Goal: Task Accomplishment & Management: Complete application form

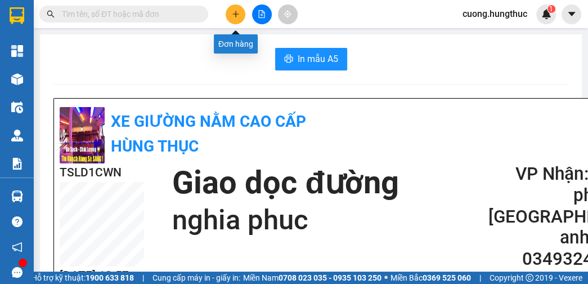
click at [241, 12] on button at bounding box center [236, 15] width 20 height 20
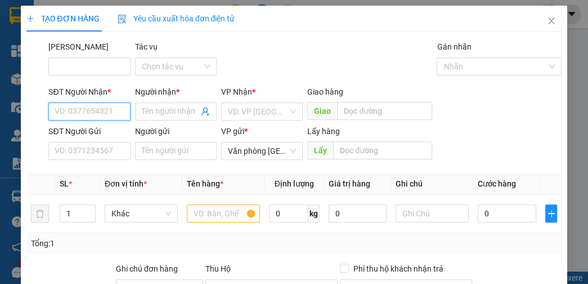
click at [101, 106] on input "SĐT Người Nhận *" at bounding box center [89, 111] width 82 height 18
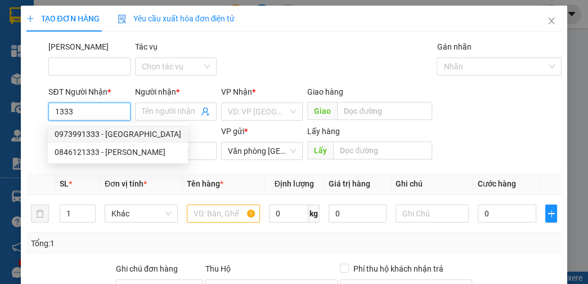
click at [92, 137] on div "0973991333 - [GEOGRAPHIC_DATA]" at bounding box center [118, 134] width 127 height 12
type input "0973991333"
type input "[PERSON_NAME]"
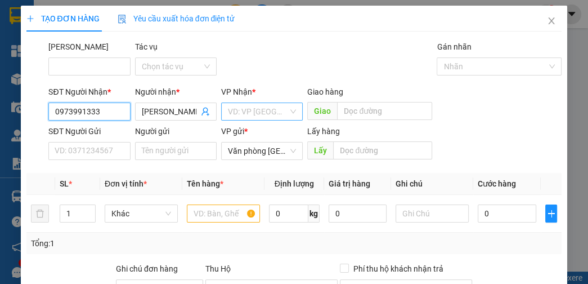
type input "0973991333"
click at [253, 110] on input "search" at bounding box center [258, 111] width 60 height 17
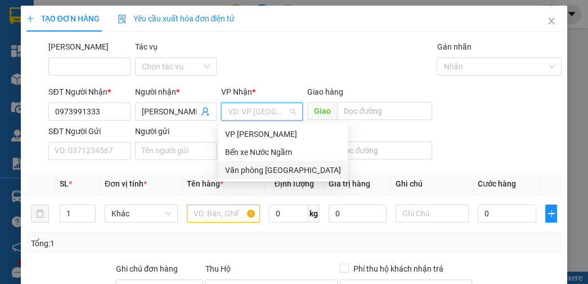
click at [262, 176] on div "Văn phòng [GEOGRAPHIC_DATA]" at bounding box center [282, 170] width 129 height 18
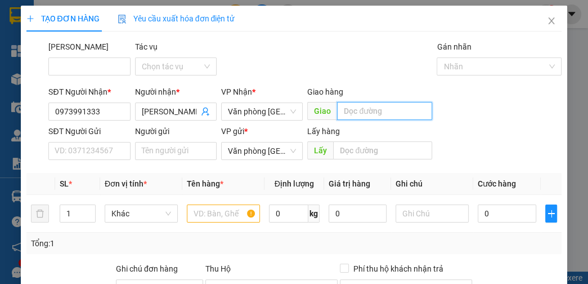
click at [363, 111] on input "text" at bounding box center [384, 111] width 95 height 18
click at [364, 110] on input "lat" at bounding box center [384, 111] width 95 height 18
click at [360, 110] on input "lat" at bounding box center [384, 111] width 95 height 18
click at [379, 116] on input "lat" at bounding box center [384, 111] width 95 height 18
click at [364, 108] on input "lat" at bounding box center [384, 111] width 95 height 18
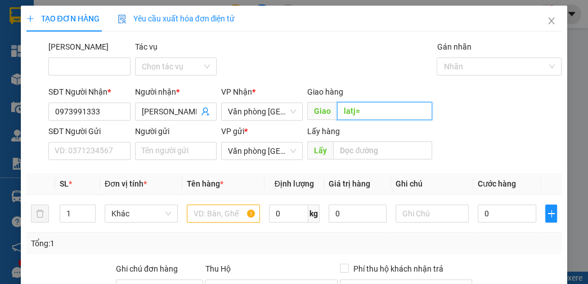
click at [368, 114] on input "latj=" at bounding box center [384, 111] width 95 height 18
type input "lat"
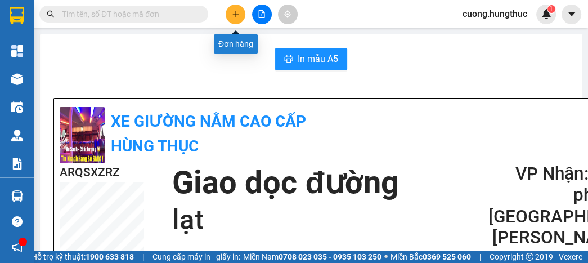
click at [239, 17] on icon "plus" at bounding box center [236, 14] width 8 height 8
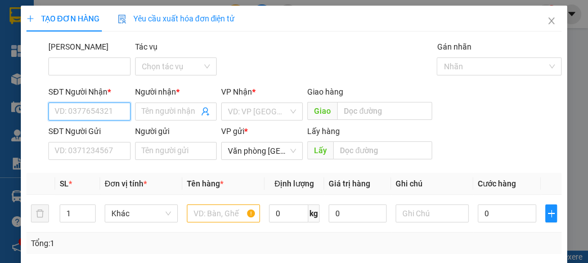
click at [116, 111] on input "SĐT Người Nhận *" at bounding box center [89, 111] width 82 height 18
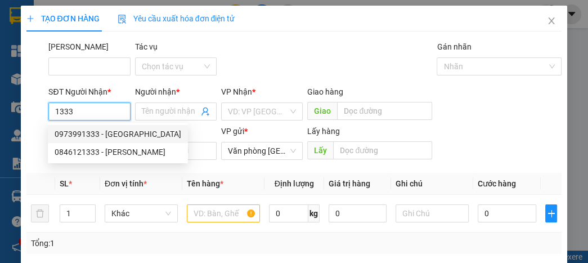
click at [122, 142] on div "0973991333 - [GEOGRAPHIC_DATA]" at bounding box center [118, 134] width 140 height 18
type input "0973991333"
type input "[PERSON_NAME]"
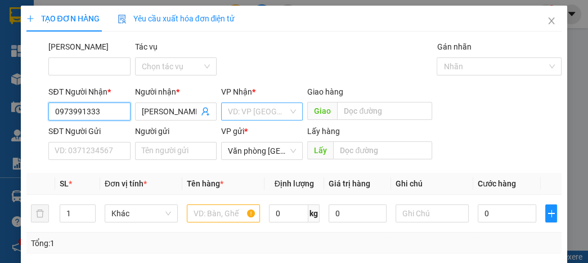
type input "0973991333"
click at [228, 110] on input "search" at bounding box center [258, 111] width 60 height 17
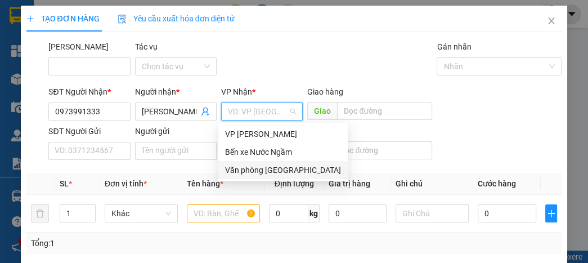
click at [255, 172] on div "Văn phòng [GEOGRAPHIC_DATA]" at bounding box center [283, 170] width 116 height 12
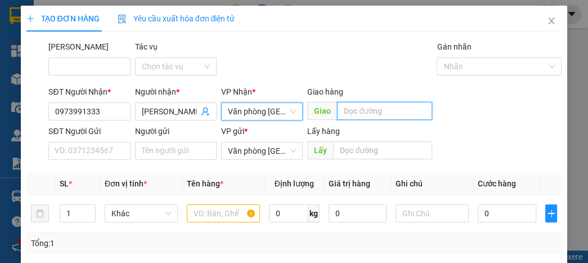
click at [361, 108] on input "text" at bounding box center [384, 111] width 95 height 18
type input "lạt"
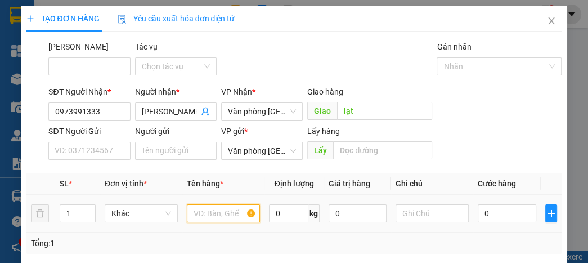
click at [211, 214] on input "text" at bounding box center [223, 213] width 73 height 18
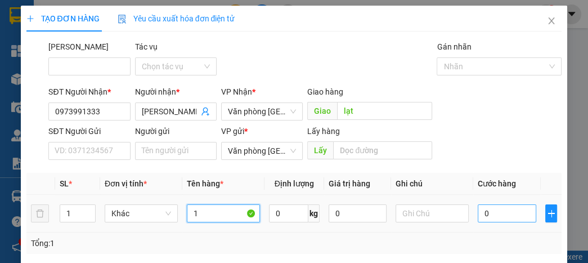
type input "1"
click at [482, 211] on input "0" at bounding box center [507, 213] width 58 height 18
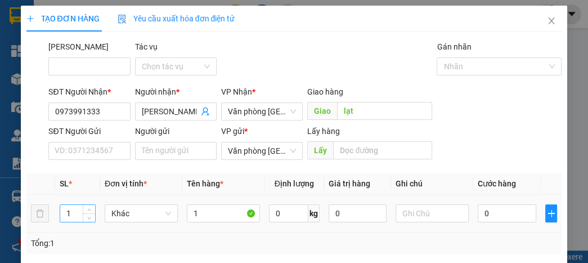
click at [78, 212] on input "1" at bounding box center [77, 213] width 35 height 17
type input "4"
click at [494, 216] on input "0" at bounding box center [507, 213] width 58 height 18
type input "2"
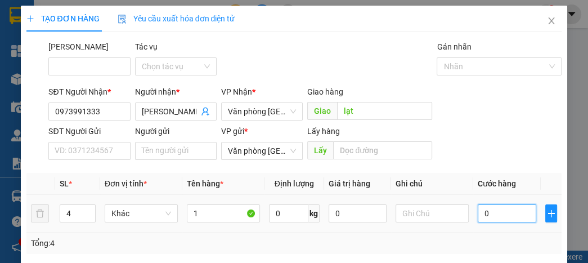
type input "2"
type input "0"
click at [478, 214] on input "0" at bounding box center [507, 213] width 58 height 18
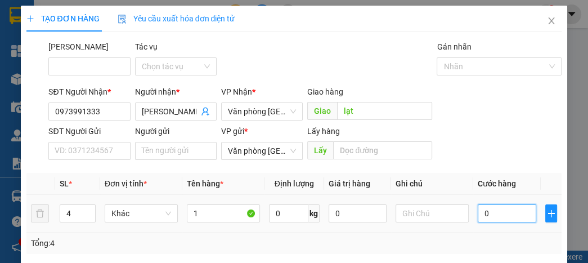
type input "20"
type input "0"
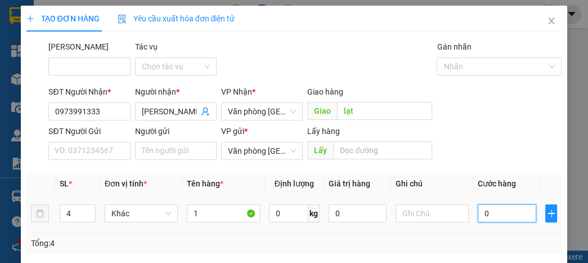
type input "0"
type input "30"
type input "300"
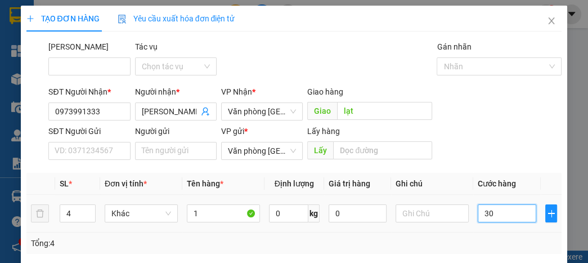
type input "300"
type input "3.000"
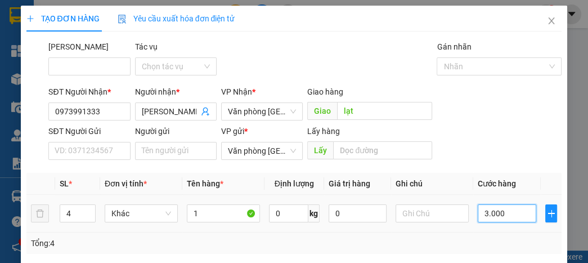
type input "30.000"
type input "300.000"
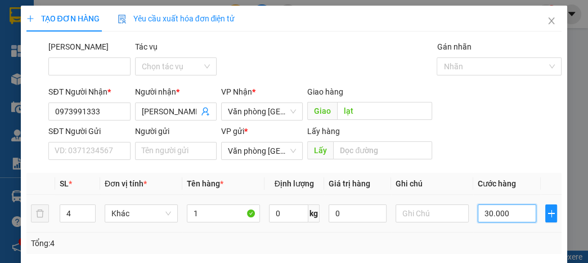
type input "300.000"
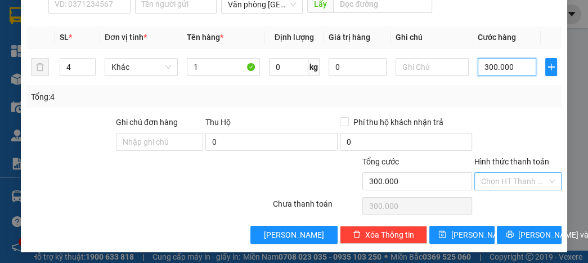
scroll to position [148, 0]
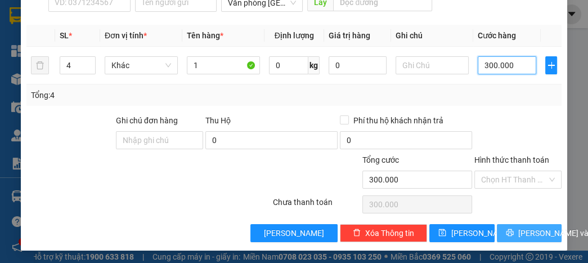
type input "300.000"
click at [506, 231] on icon "printer" at bounding box center [509, 232] width 7 height 7
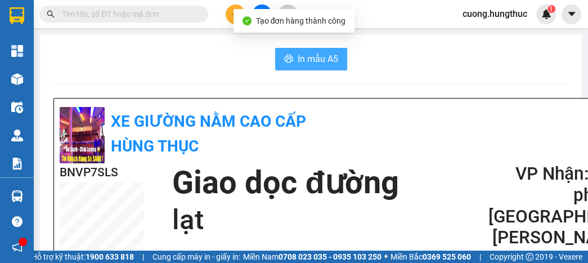
click at [342, 64] on button "In mẫu A5" at bounding box center [311, 59] width 72 height 23
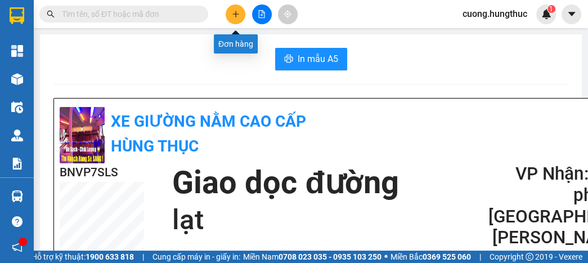
click at [230, 12] on button at bounding box center [236, 15] width 20 height 20
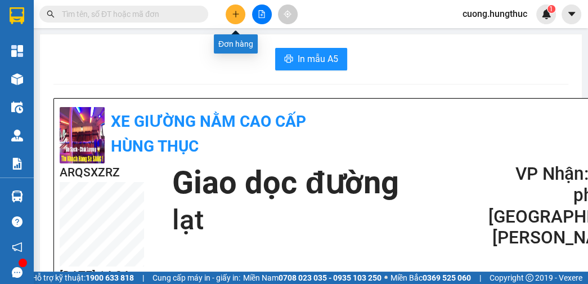
click at [232, 12] on icon "plus" at bounding box center [236, 14] width 8 height 8
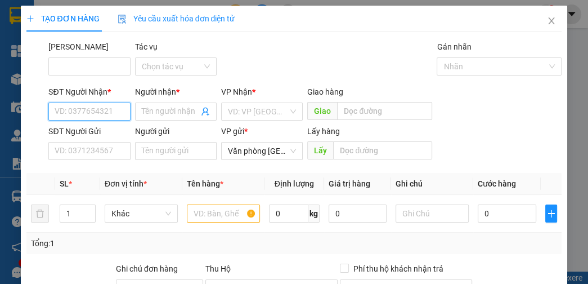
click at [105, 114] on input "SĐT Người Nhận *" at bounding box center [89, 111] width 82 height 18
type input "8"
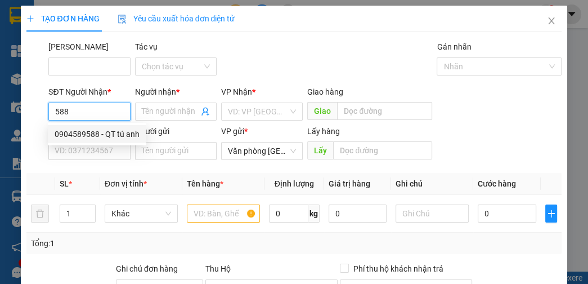
click at [86, 140] on div "0904589588 - QT tú anh" at bounding box center [97, 134] width 85 height 12
type input "0904589588"
type input "QT tú anh"
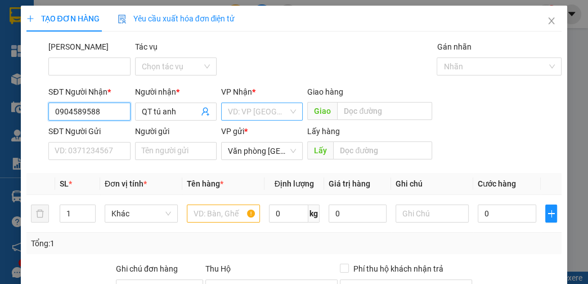
type input "0904589588"
click at [277, 110] on input "search" at bounding box center [258, 111] width 60 height 17
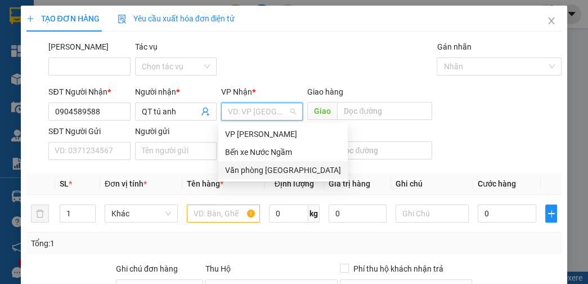
click at [270, 172] on div "Văn phòng [GEOGRAPHIC_DATA]" at bounding box center [283, 170] width 116 height 12
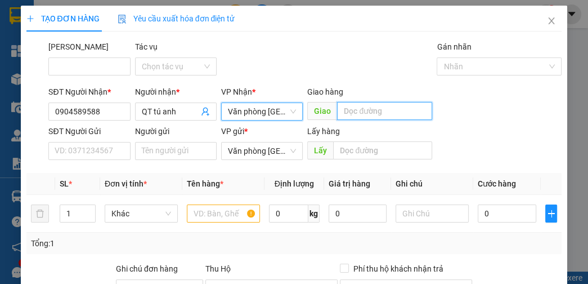
click at [375, 109] on input "text" at bounding box center [384, 111] width 95 height 18
type input "lạt"
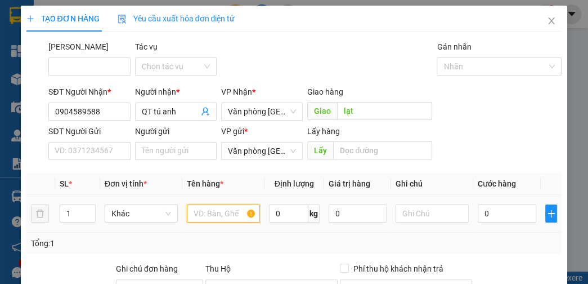
click at [230, 220] on input "text" at bounding box center [223, 213] width 73 height 18
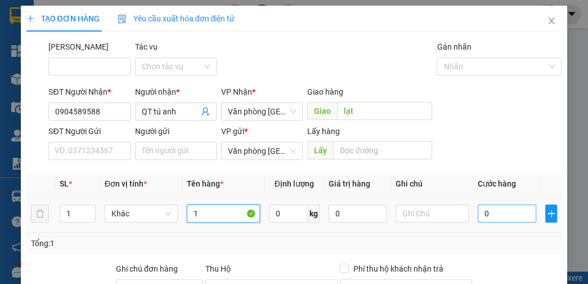
type input "1"
click at [508, 212] on input "0" at bounding box center [507, 213] width 58 height 18
type input "5"
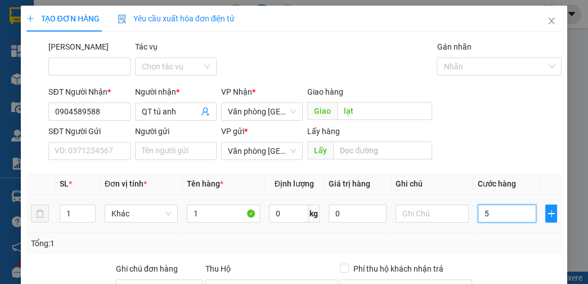
type input "50"
type input "500"
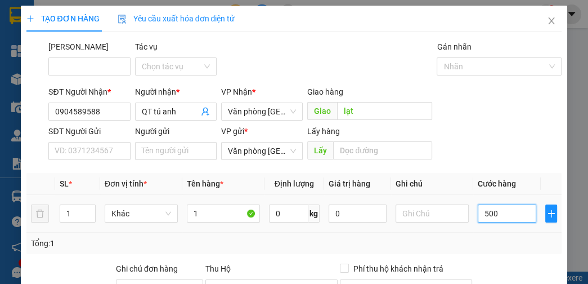
type input "500"
type input "5.000"
type input "50.000"
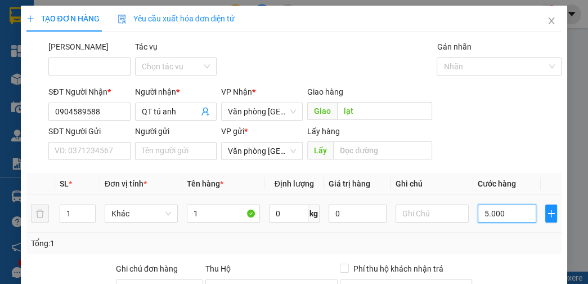
type input "50.000"
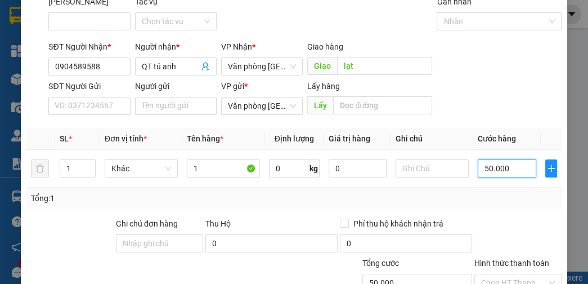
scroll to position [90, 0]
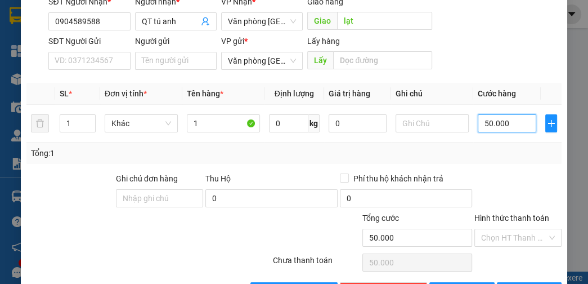
type input "50.000"
click at [482, 240] on input "Hình thức thanh toán" at bounding box center [514, 237] width 66 height 17
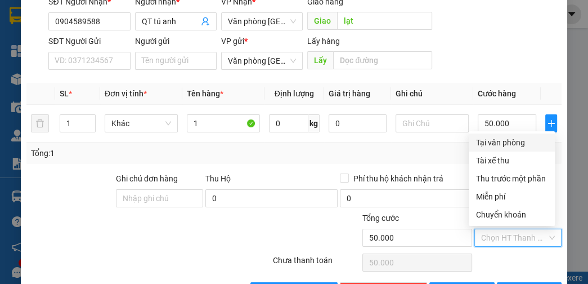
click at [496, 147] on div "Tại văn phòng" at bounding box center [512, 142] width 73 height 12
type input "0"
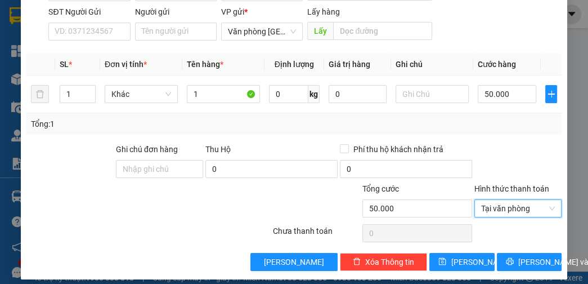
scroll to position [127, 0]
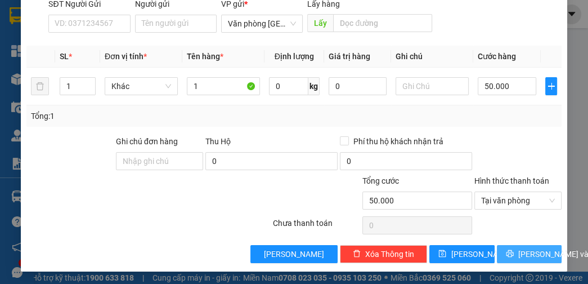
click at [518, 249] on span "[PERSON_NAME] và In" at bounding box center [557, 254] width 79 height 12
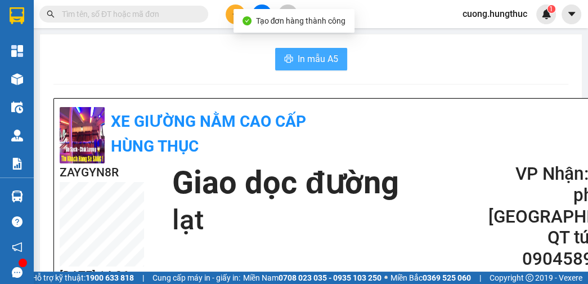
click at [318, 55] on span "In mẫu A5" at bounding box center [318, 59] width 41 height 14
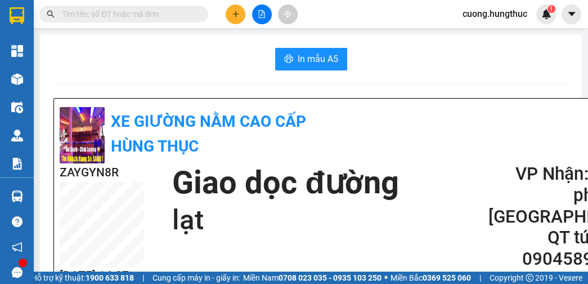
click at [290, 245] on div "ZAYGYN8R 15/10 14:37 Giao dọc đường lạt VP Nhận: Văn phòng Tân Kỳ QT tú anh 090…" at bounding box center [342, 227] width 564 height 128
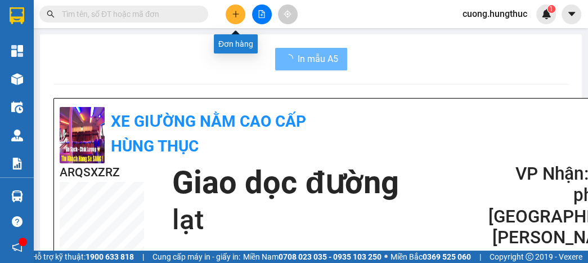
click at [234, 11] on icon "plus" at bounding box center [236, 14] width 8 height 8
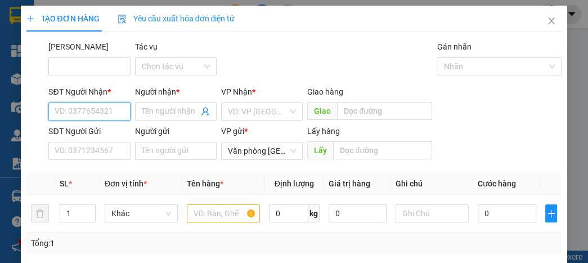
click at [83, 107] on input "SĐT Người Nhận *" at bounding box center [89, 111] width 82 height 18
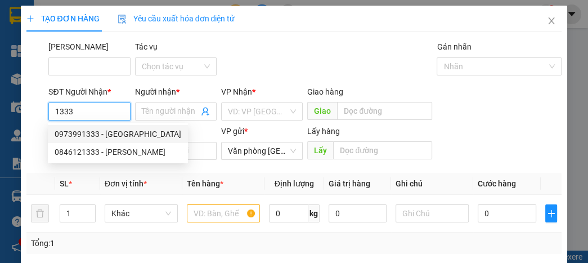
click at [120, 134] on div "0973991333 - [GEOGRAPHIC_DATA]" at bounding box center [118, 134] width 127 height 12
type input "0973991333"
type input "[PERSON_NAME]"
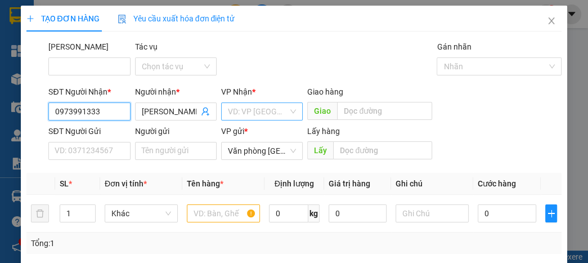
type input "0973991333"
click at [257, 115] on input "search" at bounding box center [258, 111] width 60 height 17
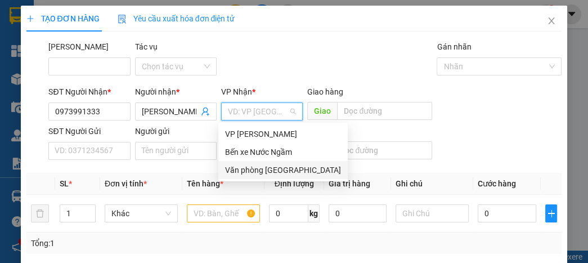
click at [270, 172] on div "Văn phòng [GEOGRAPHIC_DATA]" at bounding box center [283, 170] width 116 height 12
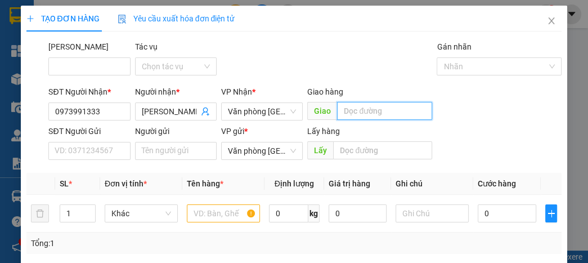
click at [358, 114] on input "text" at bounding box center [384, 111] width 95 height 18
type input "lạt"
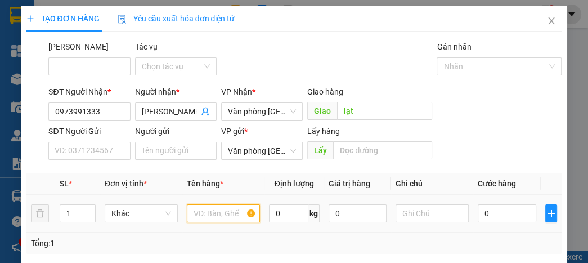
click at [209, 211] on input "text" at bounding box center [223, 213] width 73 height 18
click at [79, 216] on input "1" at bounding box center [77, 213] width 35 height 17
type input "4"
click at [214, 219] on input "text" at bounding box center [223, 213] width 73 height 18
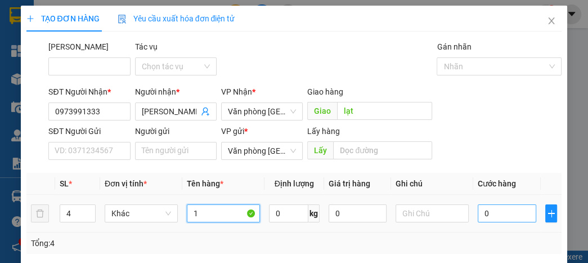
type input "1"
click at [501, 218] on input "0" at bounding box center [507, 213] width 58 height 18
type input "5"
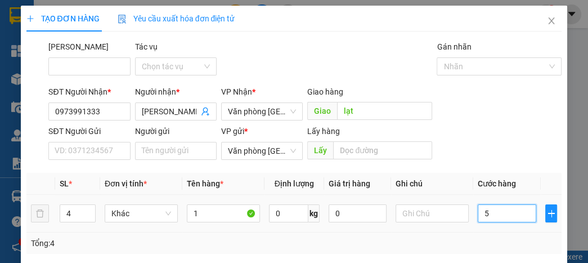
type input "50"
type input "500"
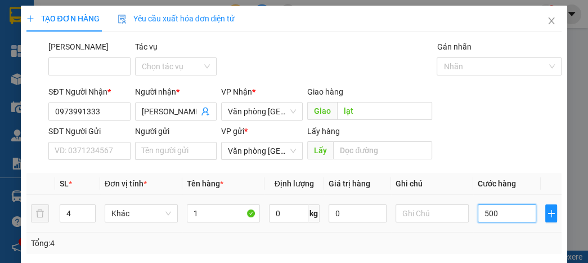
type input "500"
type input "5.000"
type input "50.000"
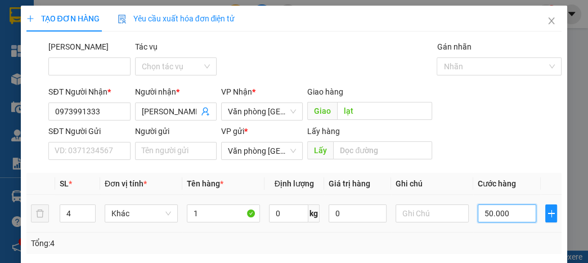
type input "50.000"
type input "5.000"
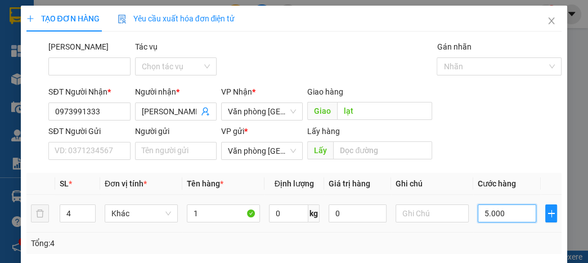
type input "500"
type input "50"
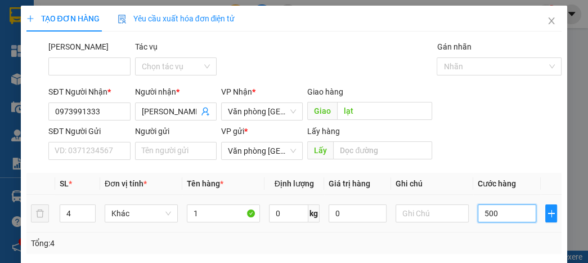
type input "50"
type input "5"
click at [478, 215] on input "5" at bounding box center [507, 213] width 58 height 18
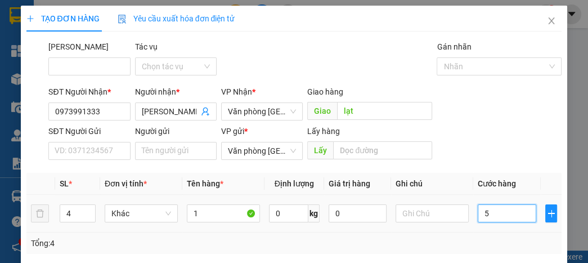
click at [498, 207] on input "5" at bounding box center [507, 213] width 58 height 18
type input "0"
click at [478, 212] on input "0" at bounding box center [507, 213] width 58 height 18
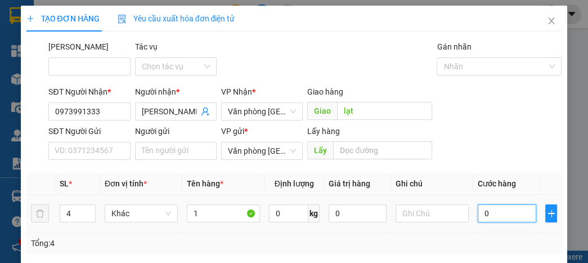
type input "40"
type input "400"
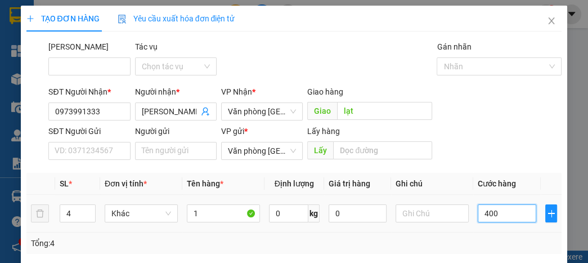
type input "400"
type input "4.000"
type input "40.000"
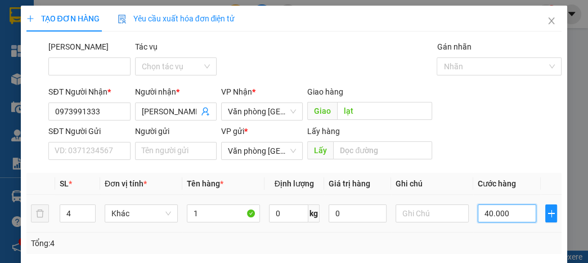
type input "40.000"
type input "400.000"
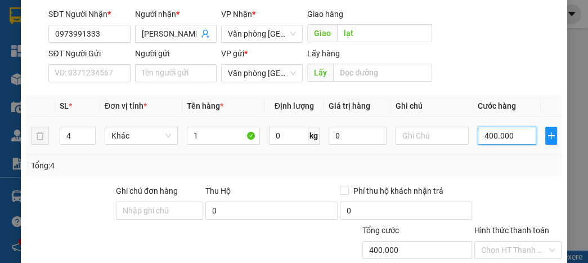
scroll to position [148, 0]
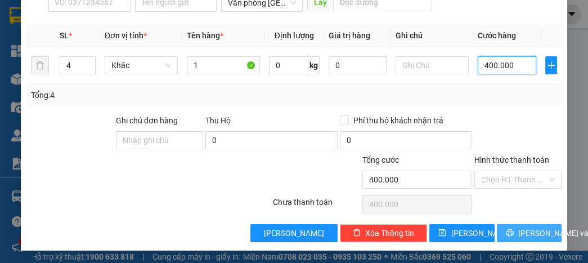
type input "400.000"
click at [506, 230] on icon "printer" at bounding box center [509, 232] width 7 height 7
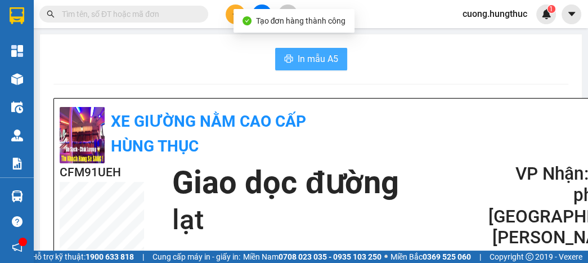
click at [309, 62] on span "In mẫu A5" at bounding box center [318, 59] width 41 height 14
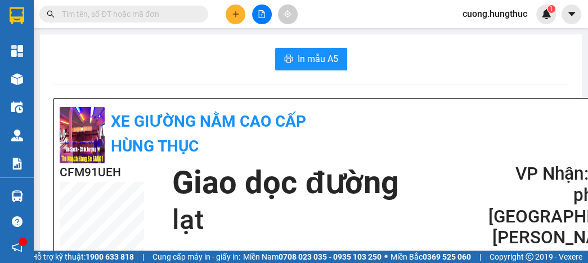
click at [236, 17] on icon "plus" at bounding box center [236, 14] width 8 height 8
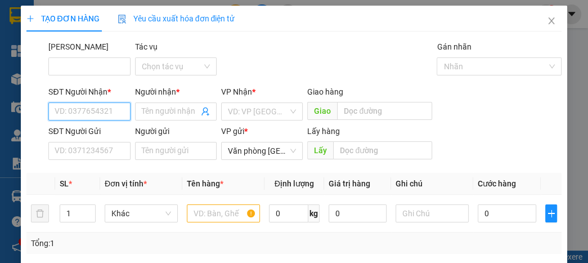
click at [73, 115] on input "SĐT Người Nhận *" at bounding box center [89, 111] width 82 height 18
click at [95, 135] on div "0353529100 - Thắng hiệp" at bounding box center [99, 134] width 89 height 12
type input "0353529100"
type input "Thắng hiệp"
type input "0353529100"
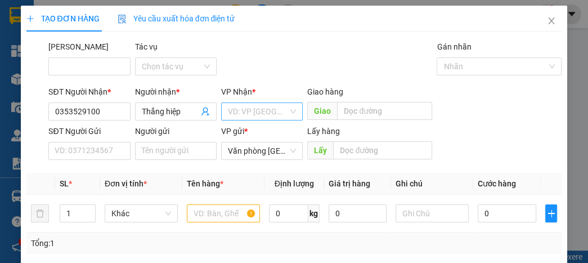
click at [284, 112] on input "search" at bounding box center [258, 111] width 60 height 17
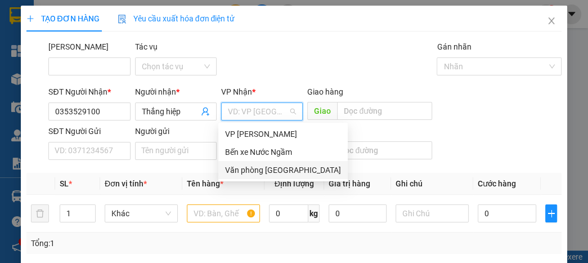
click at [268, 170] on div "Văn phòng [GEOGRAPHIC_DATA]" at bounding box center [283, 170] width 116 height 12
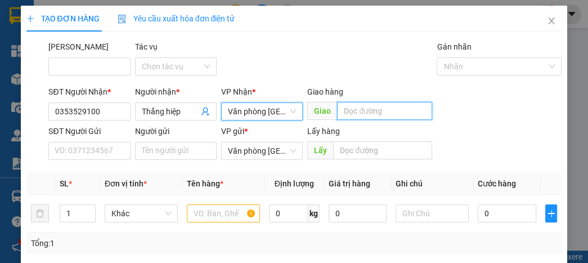
click at [347, 114] on input "text" at bounding box center [384, 111] width 95 height 18
type input "d"
type input "đồng văn"
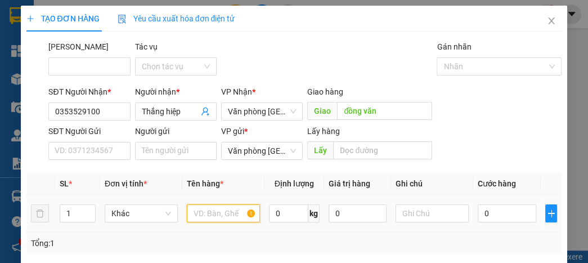
click at [231, 209] on input "text" at bounding box center [223, 213] width 73 height 18
type input "1"
click at [497, 203] on div "0" at bounding box center [507, 213] width 58 height 23
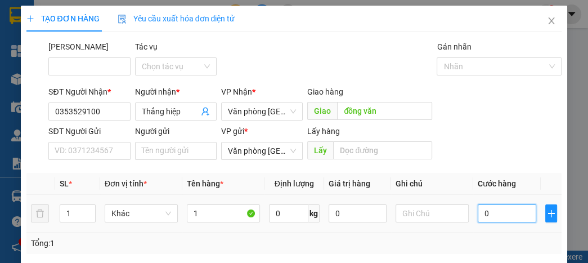
click at [482, 216] on input "0" at bounding box center [507, 213] width 58 height 18
type input "4"
type input "40"
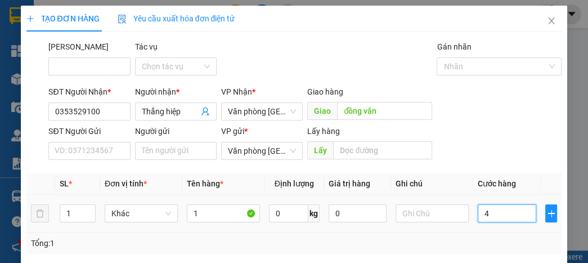
type input "40"
type input "400"
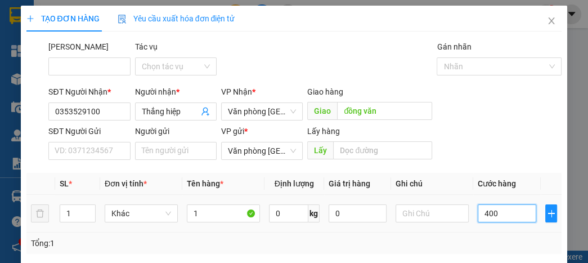
type input "4.000"
type input "400.012"
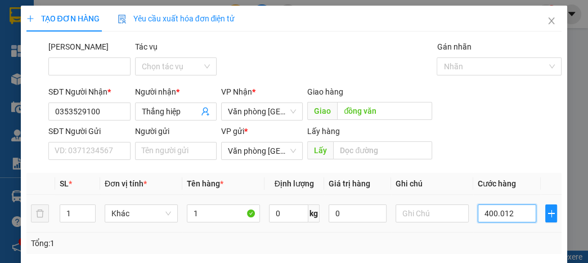
type input "400.012"
type input "40.001"
type input "4.000"
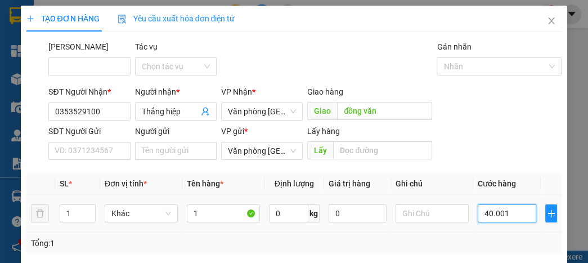
type input "4.000"
type input "40.000"
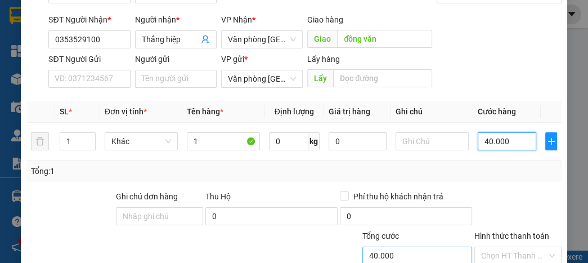
scroll to position [135, 0]
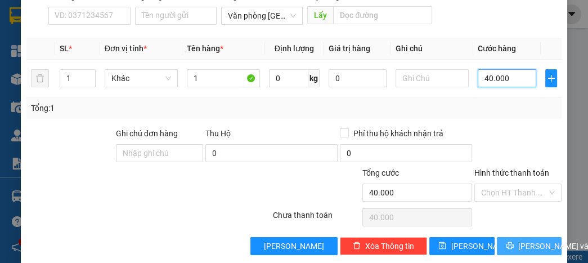
type input "40.000"
click at [523, 241] on span "[PERSON_NAME] và In" at bounding box center [557, 246] width 79 height 12
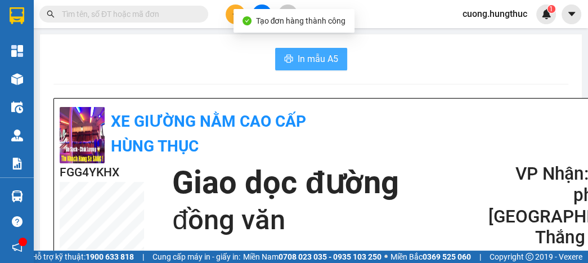
click at [288, 59] on icon "printer" at bounding box center [288, 59] width 8 height 8
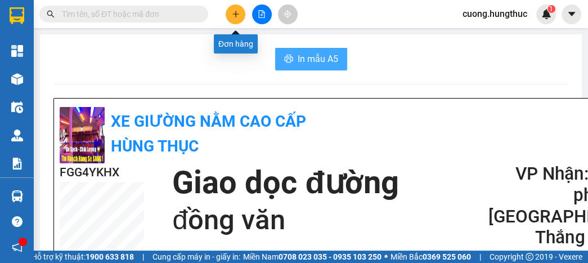
click at [235, 17] on icon "plus" at bounding box center [235, 14] width 1 height 6
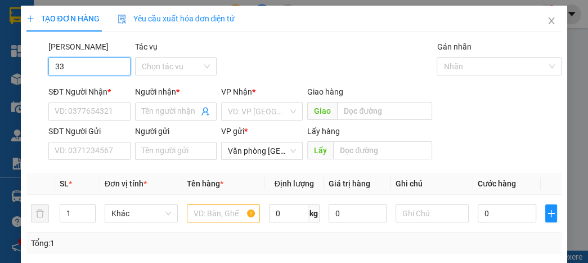
type input "3"
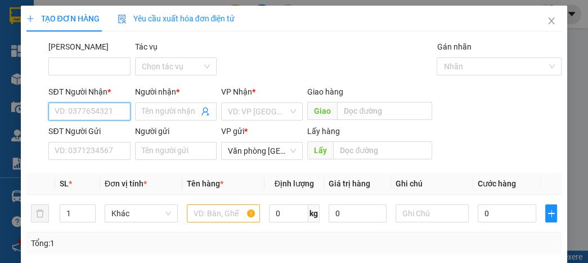
click at [86, 113] on input "SĐT Người Nhận *" at bounding box center [89, 111] width 82 height 18
type input "1333"
